Goal: Task Accomplishment & Management: Complete application form

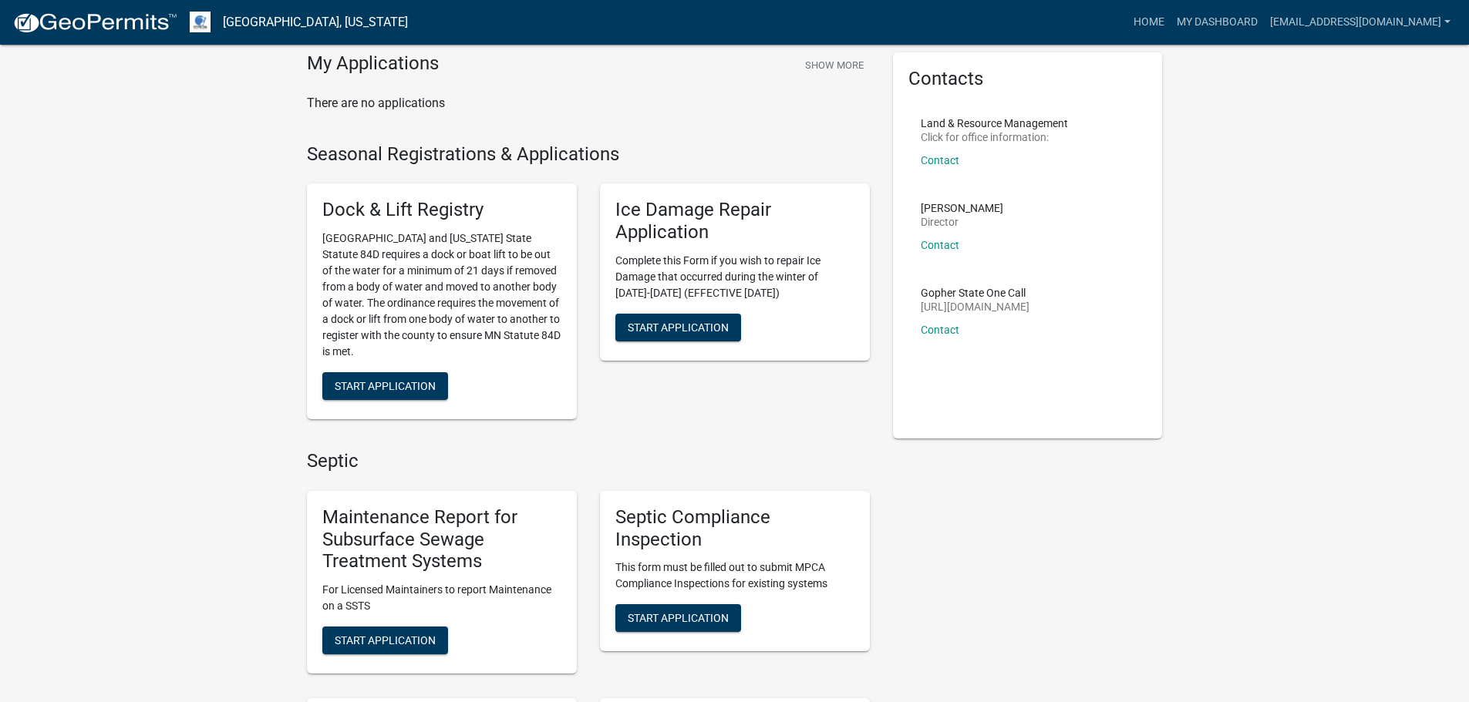
scroll to position [308, 0]
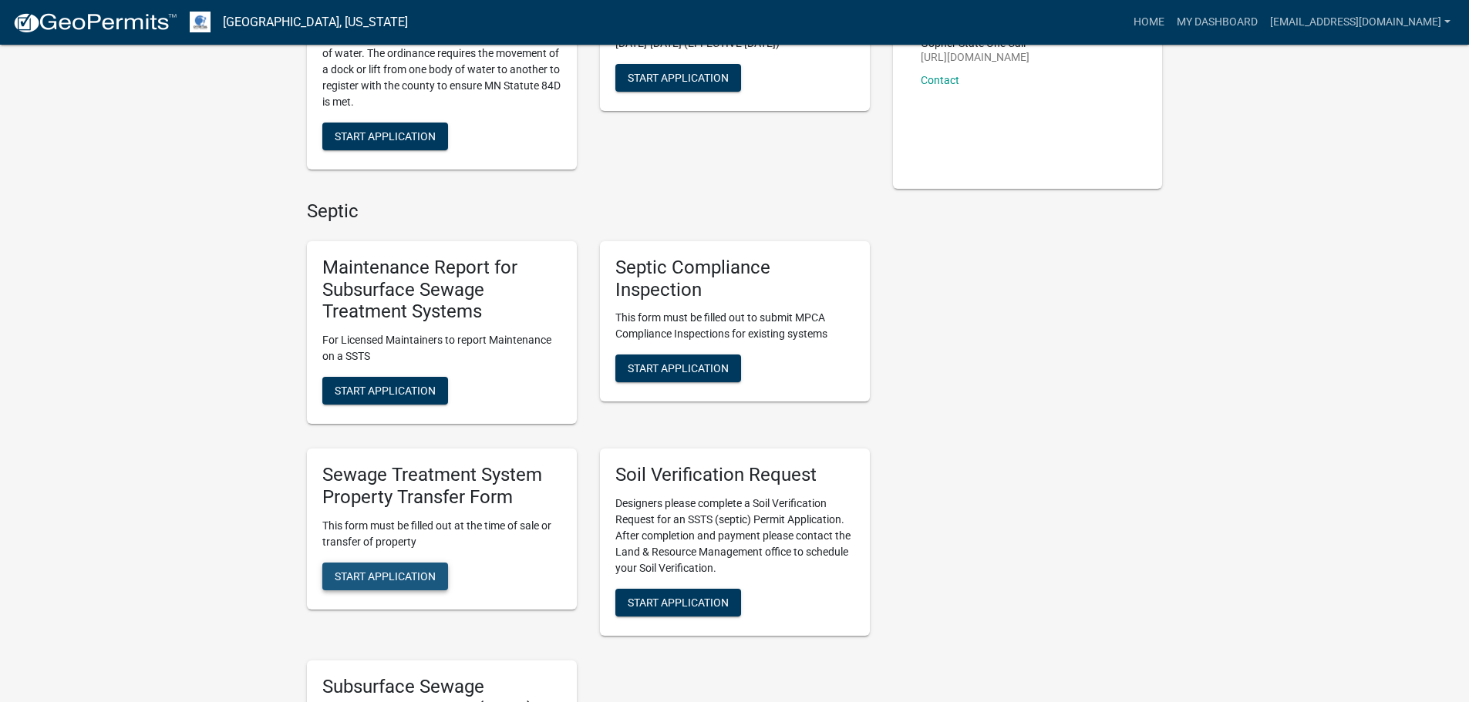
click at [406, 579] on span "Start Application" at bounding box center [385, 576] width 101 height 12
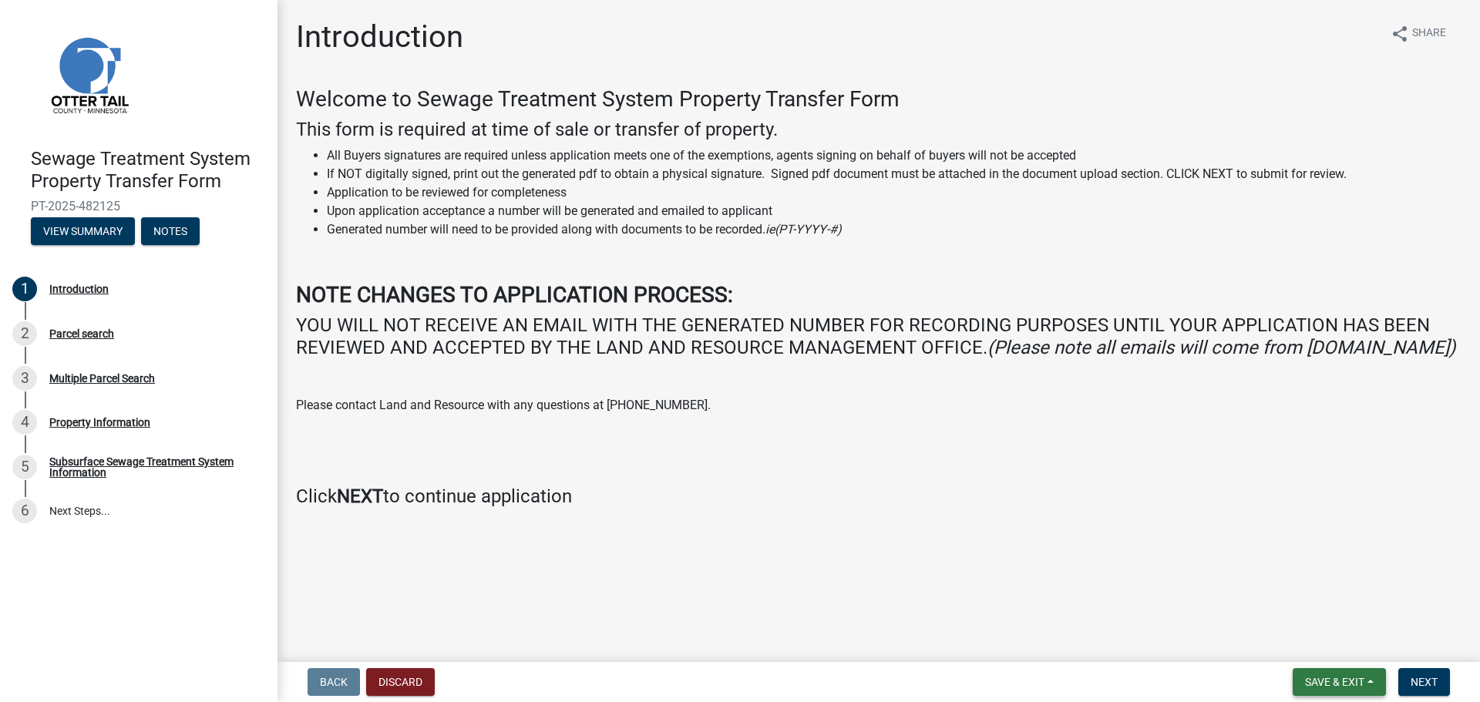
click at [1356, 681] on span "Save & Exit" at bounding box center [1334, 682] width 59 height 12
click at [1431, 688] on span "Next" at bounding box center [1424, 682] width 27 height 12
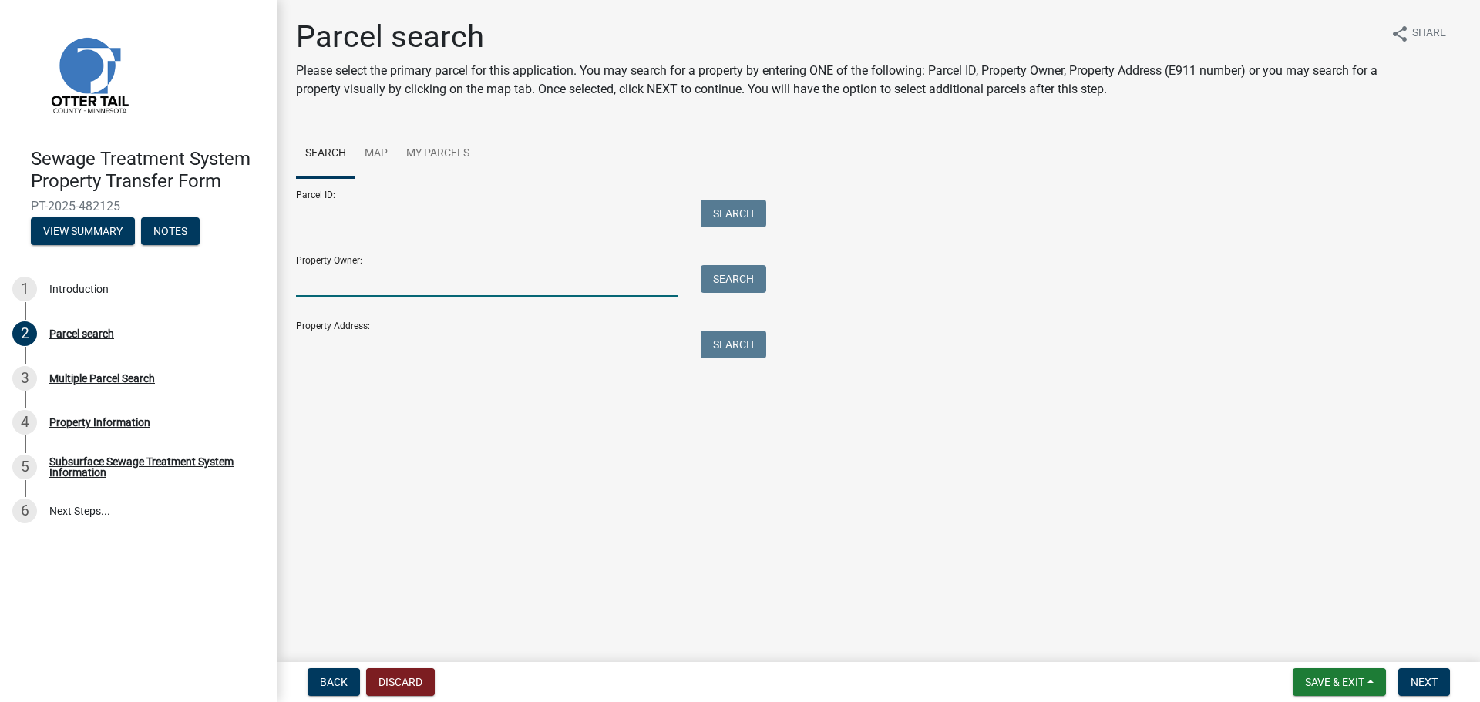
click at [371, 287] on input "Property Owner:" at bounding box center [487, 281] width 382 height 32
type input "[PERSON_NAME]"
click at [731, 281] on button "Search" at bounding box center [734, 279] width 66 height 28
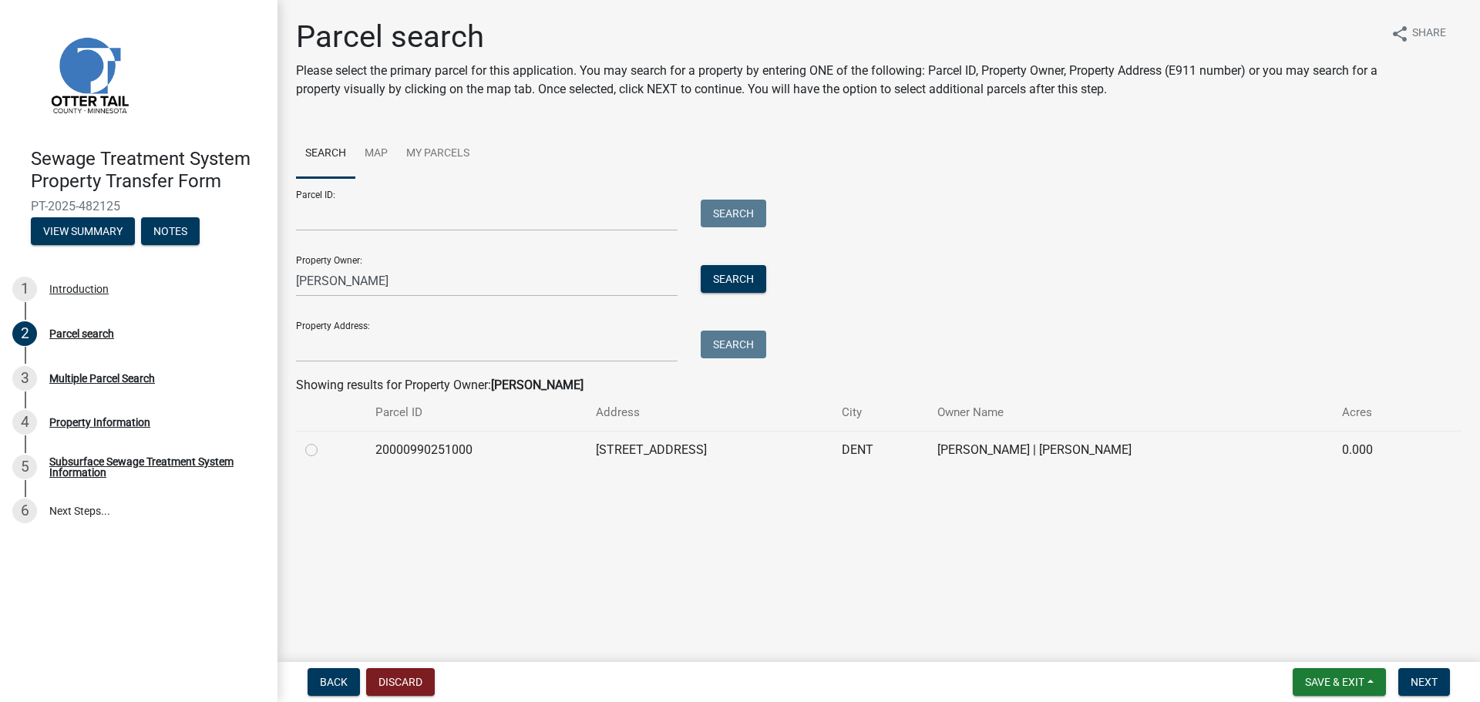
click at [324, 441] on label at bounding box center [324, 441] width 0 height 0
click at [324, 451] on input "radio" at bounding box center [329, 446] width 10 height 10
radio input "true"
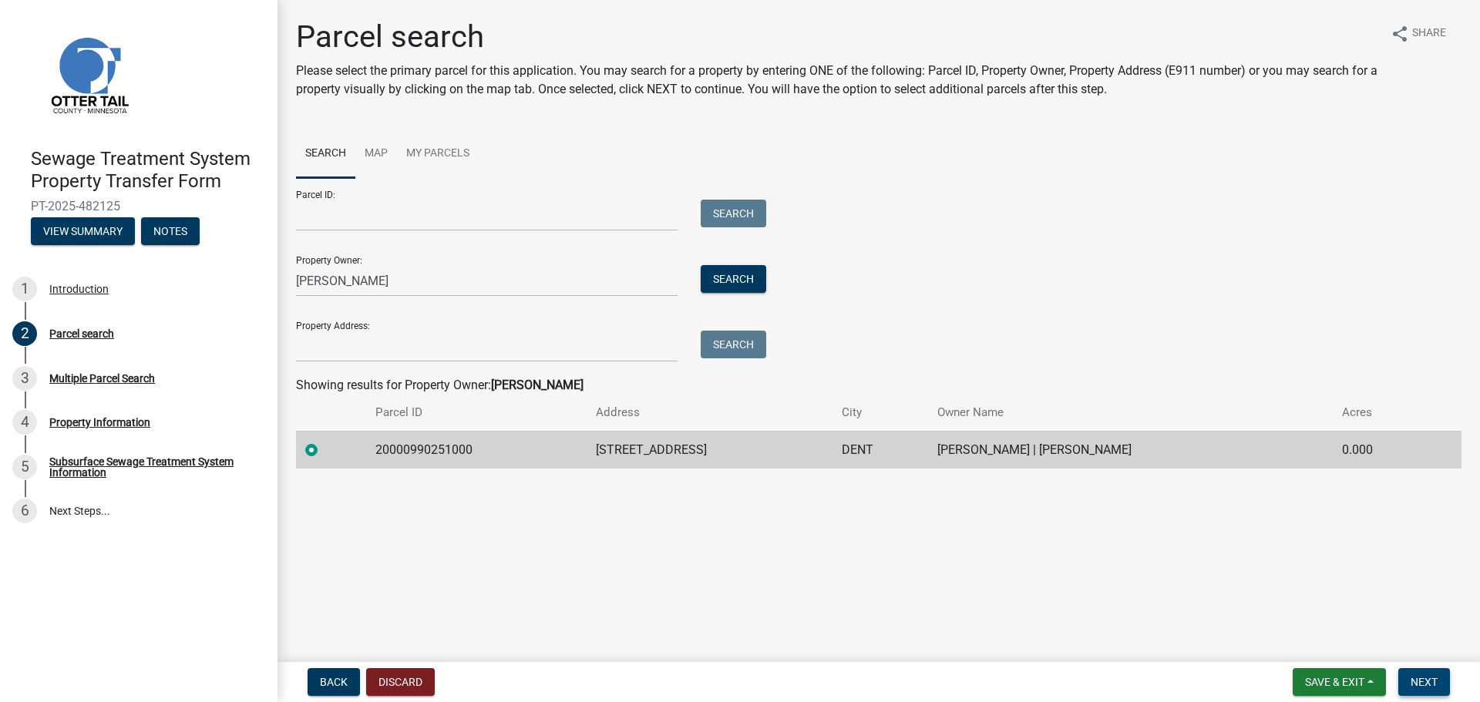
click at [1411, 684] on span "Next" at bounding box center [1424, 682] width 27 height 12
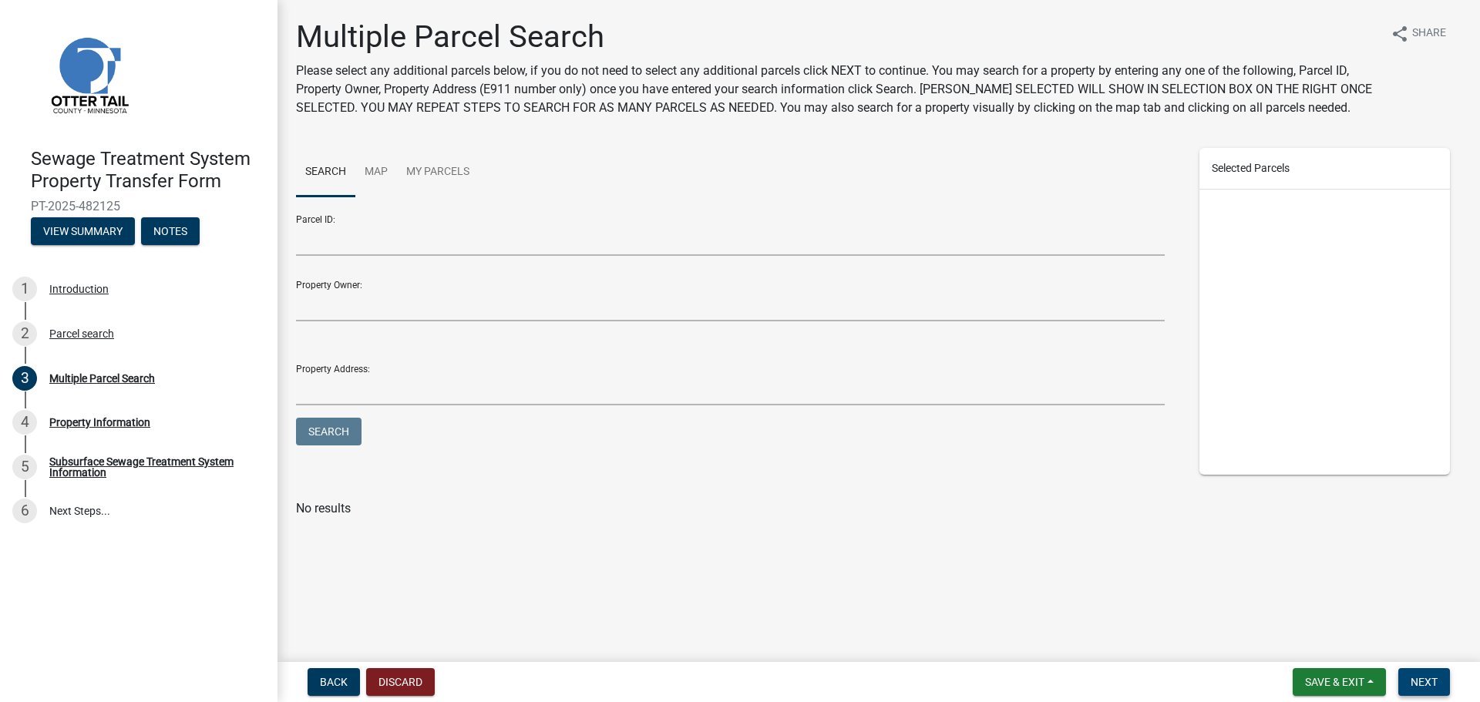
click at [1411, 684] on span "Next" at bounding box center [1424, 682] width 27 height 12
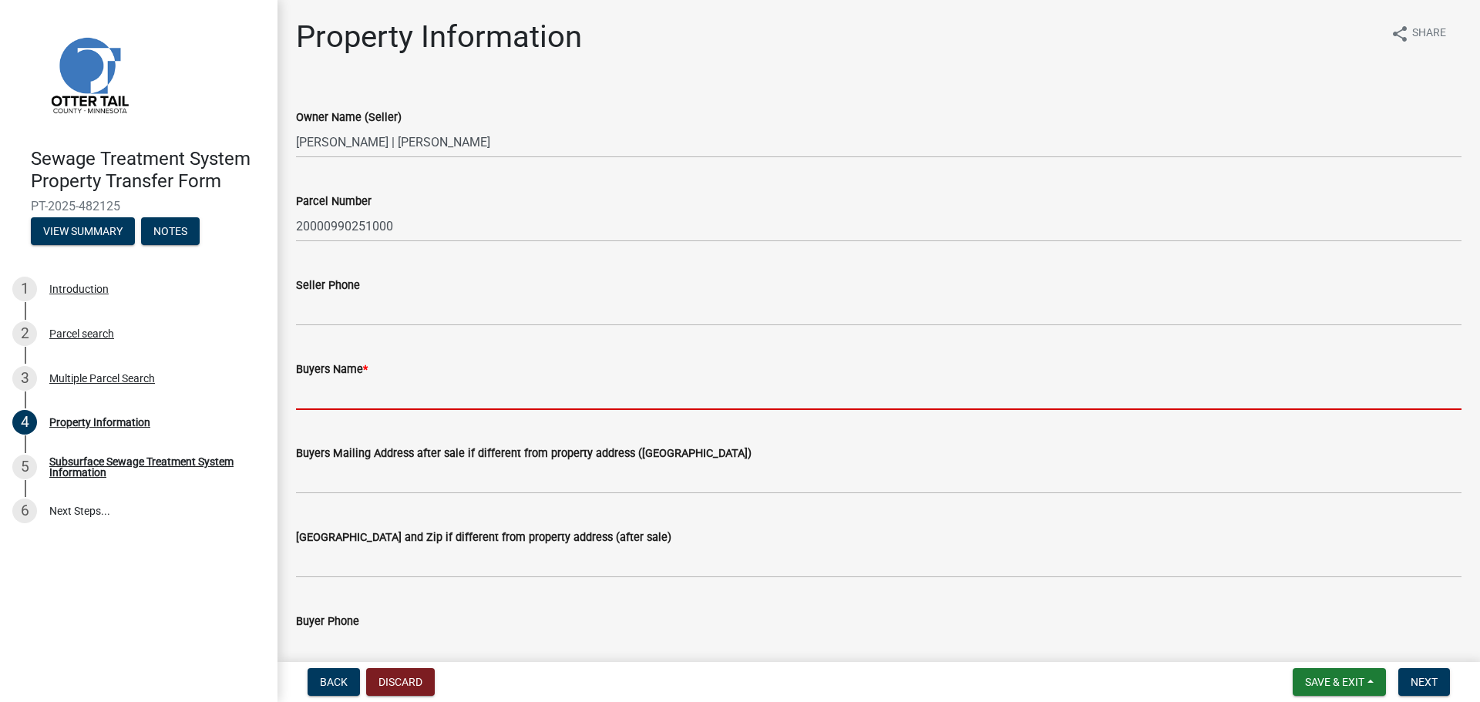
click at [380, 389] on input "Buyers Name *" at bounding box center [879, 395] width 1166 height 32
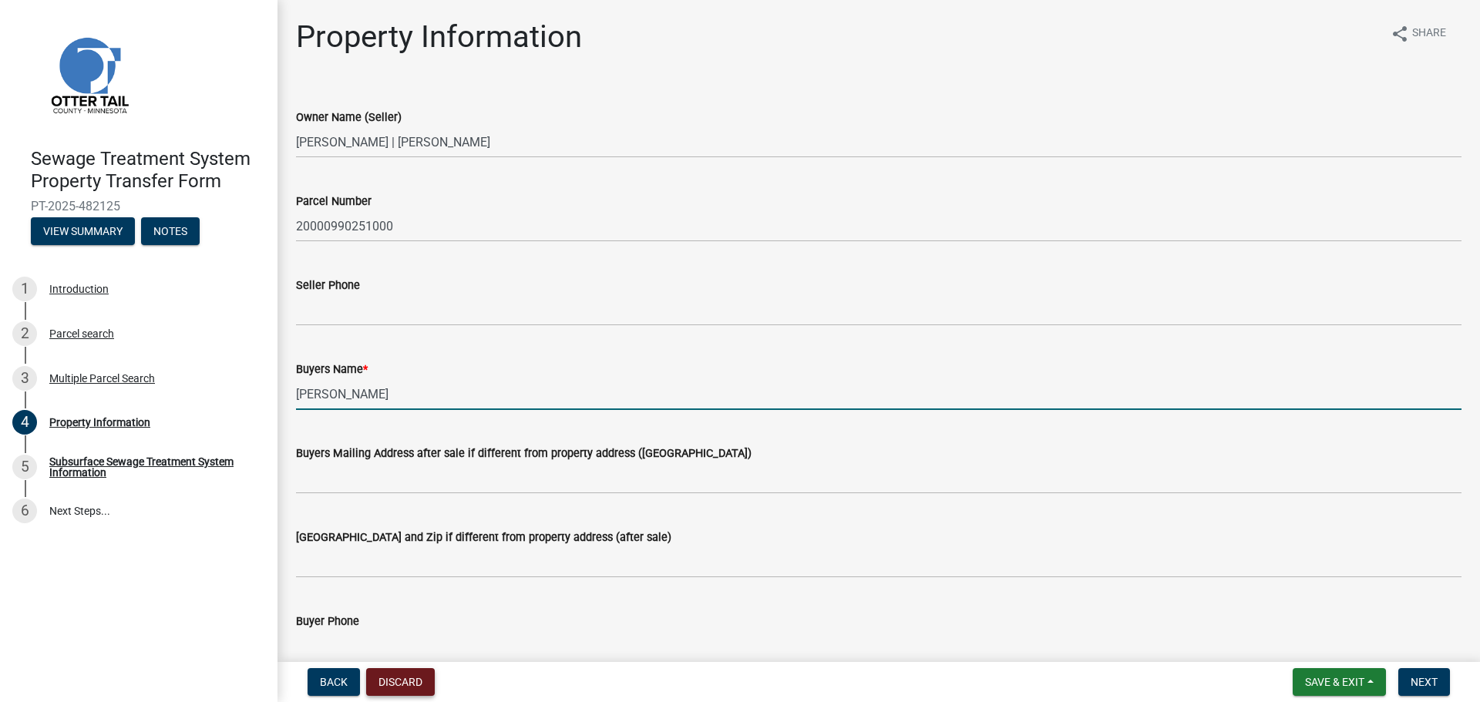
type input "[PERSON_NAME]"
click at [401, 691] on button "Discard" at bounding box center [400, 682] width 69 height 28
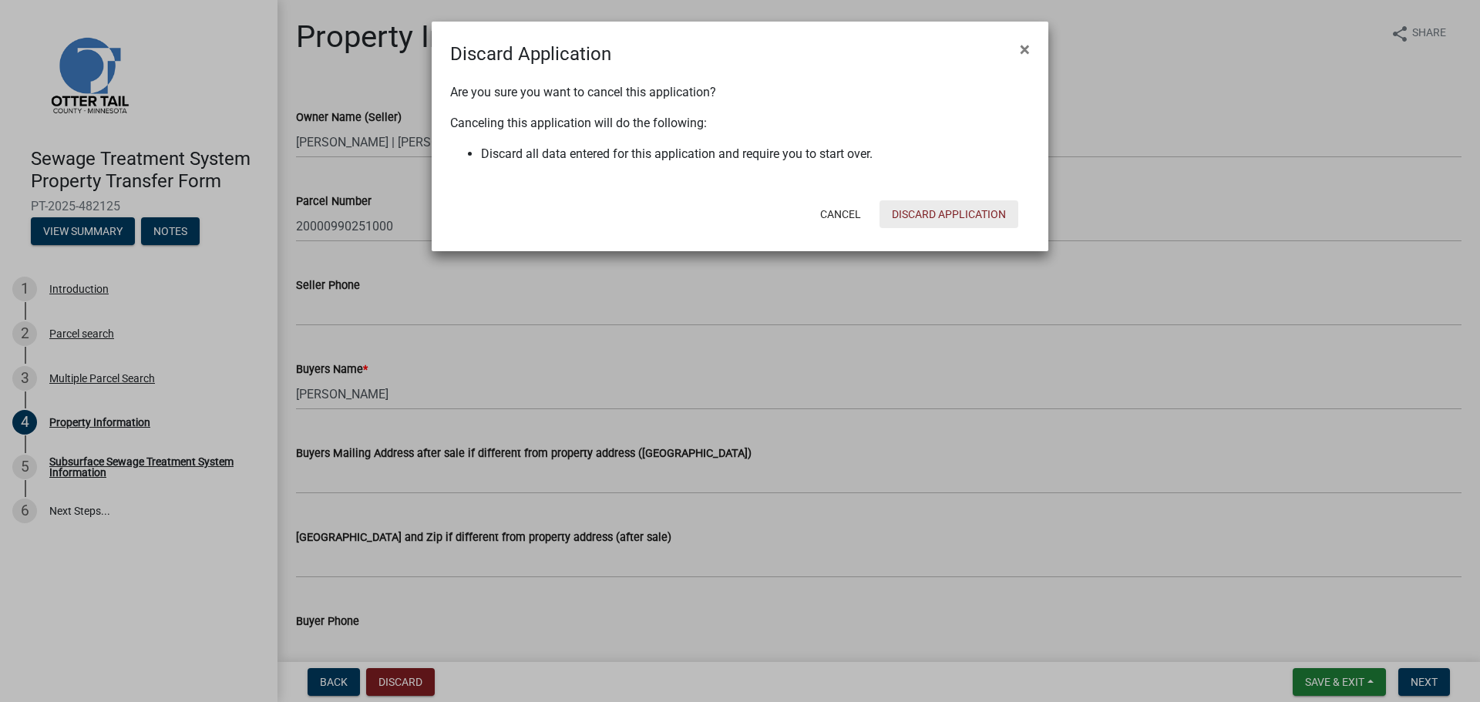
click at [957, 217] on button "Discard Application" at bounding box center [949, 214] width 139 height 28
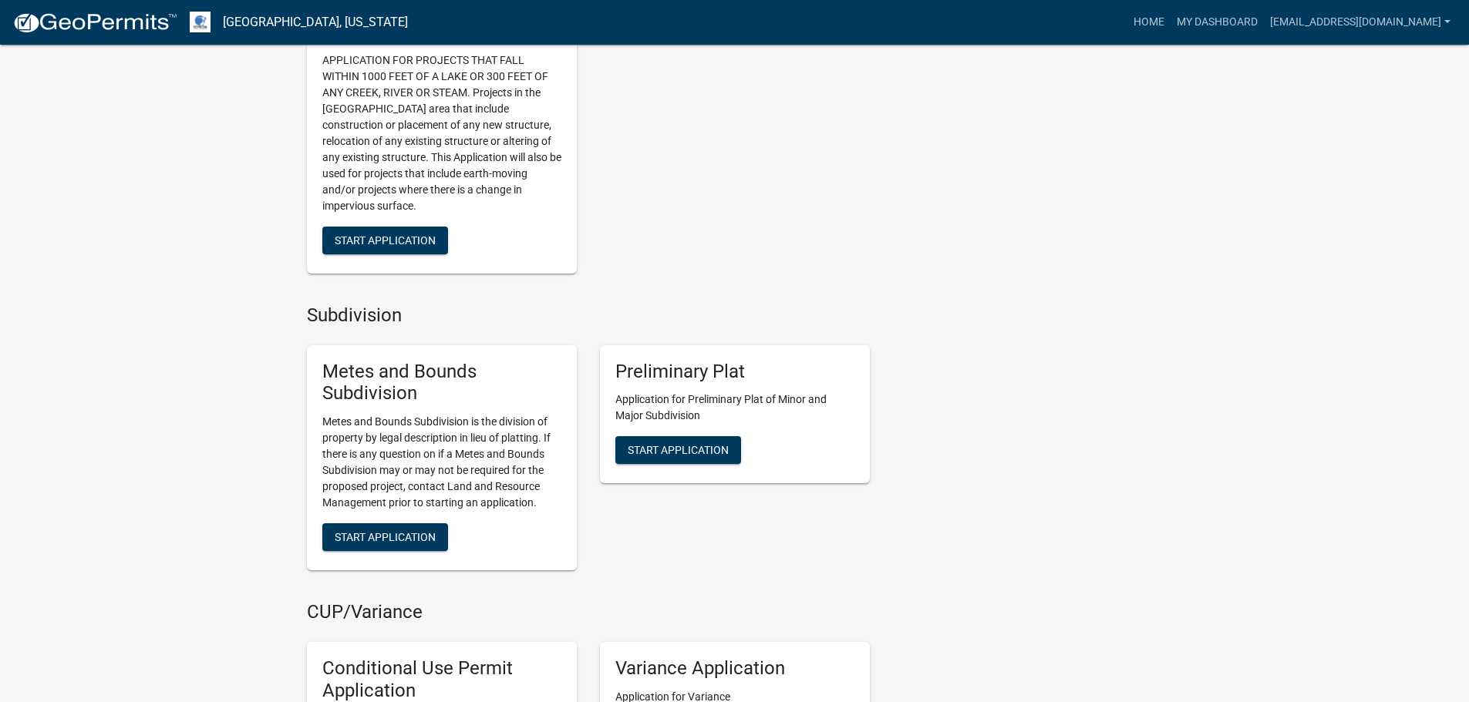
scroll to position [1079, 0]
